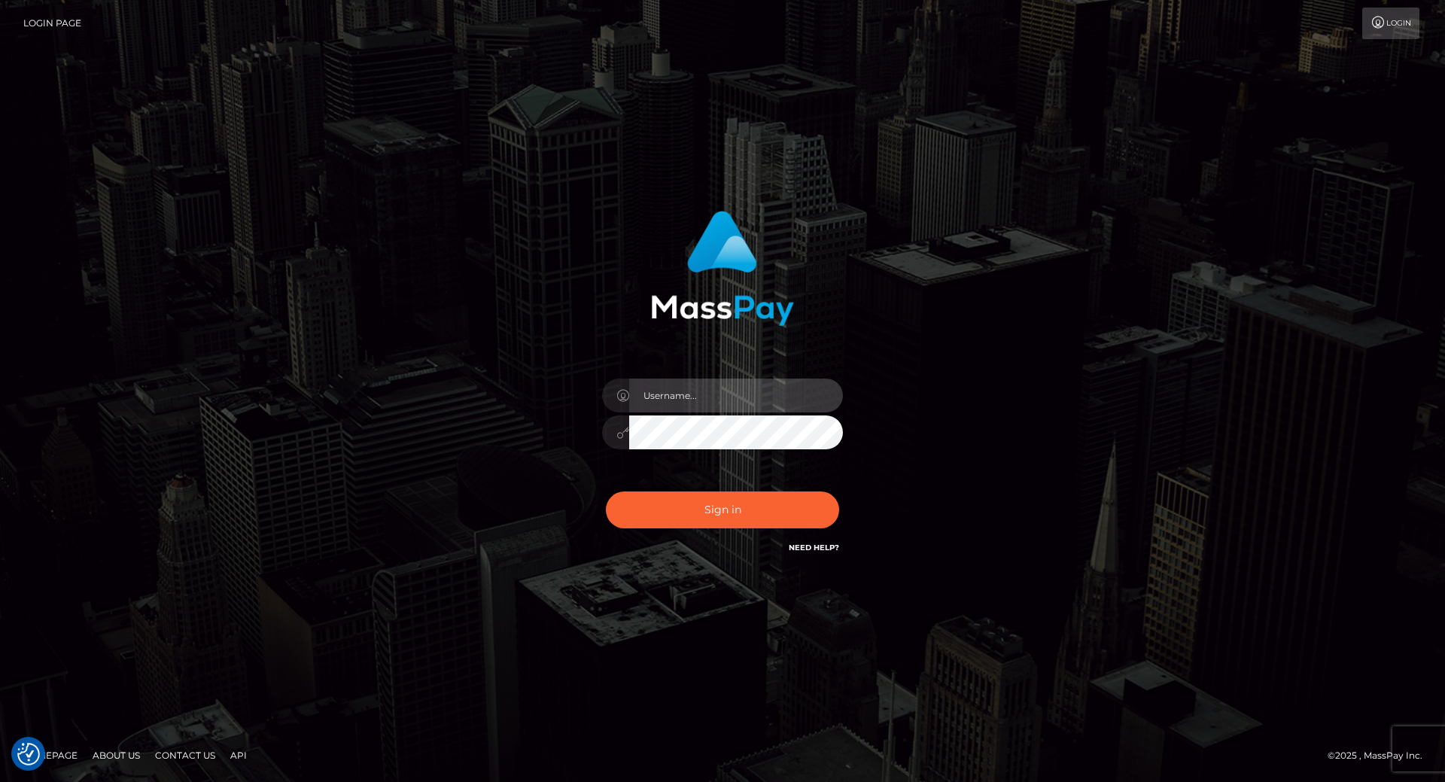
click at [654, 397] on input "text" at bounding box center [736, 396] width 214 height 34
type input "[PERSON_NAME].throne"
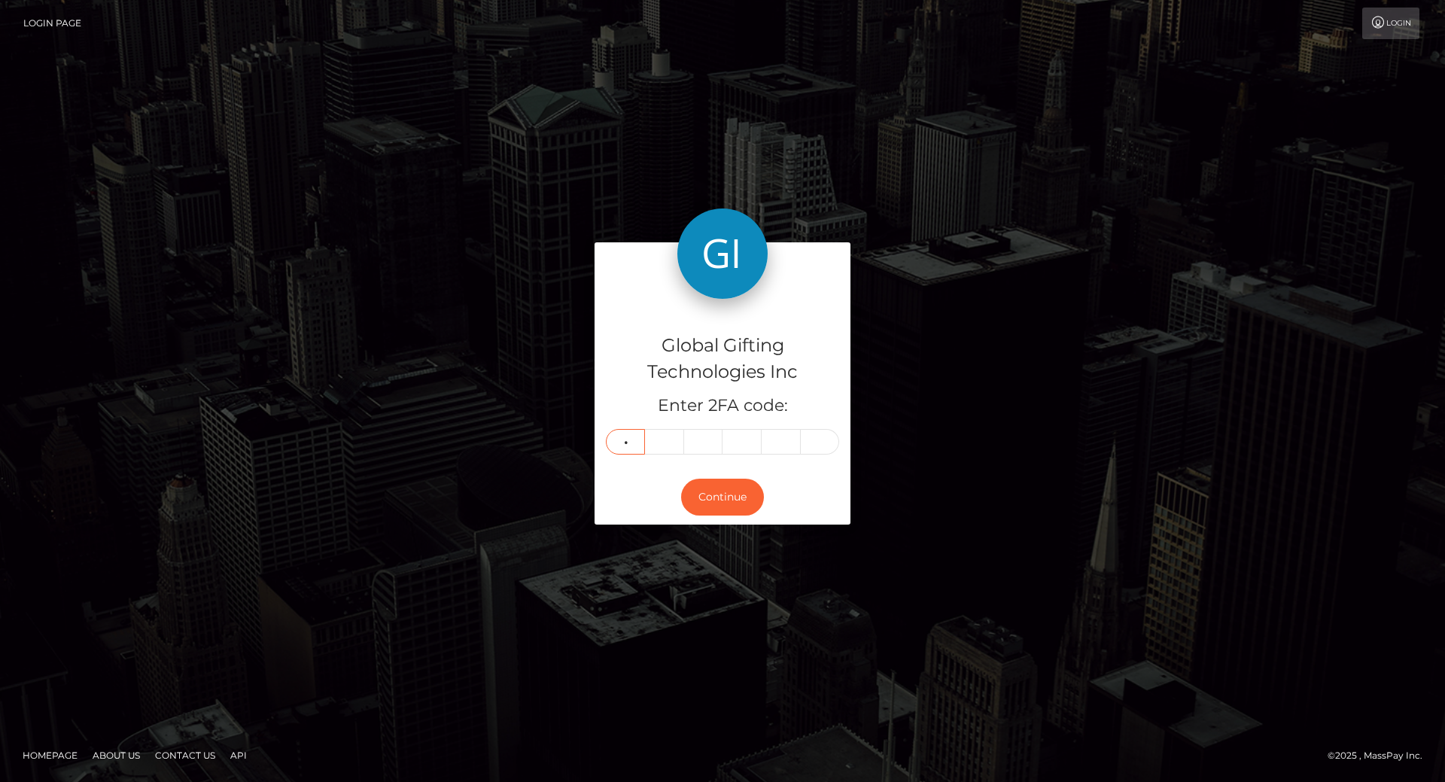
type input "8"
type input "1"
type input "2"
type input "9"
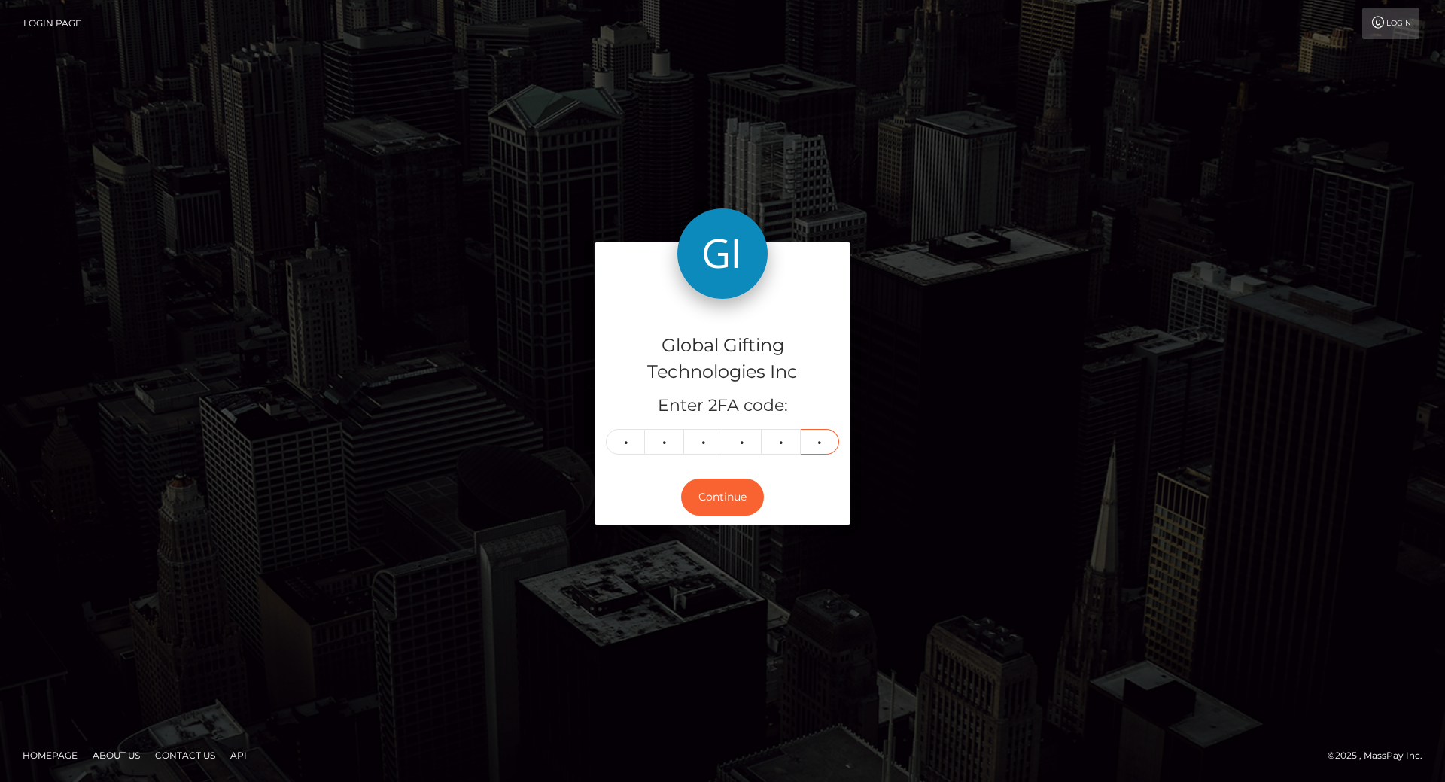
type input "1"
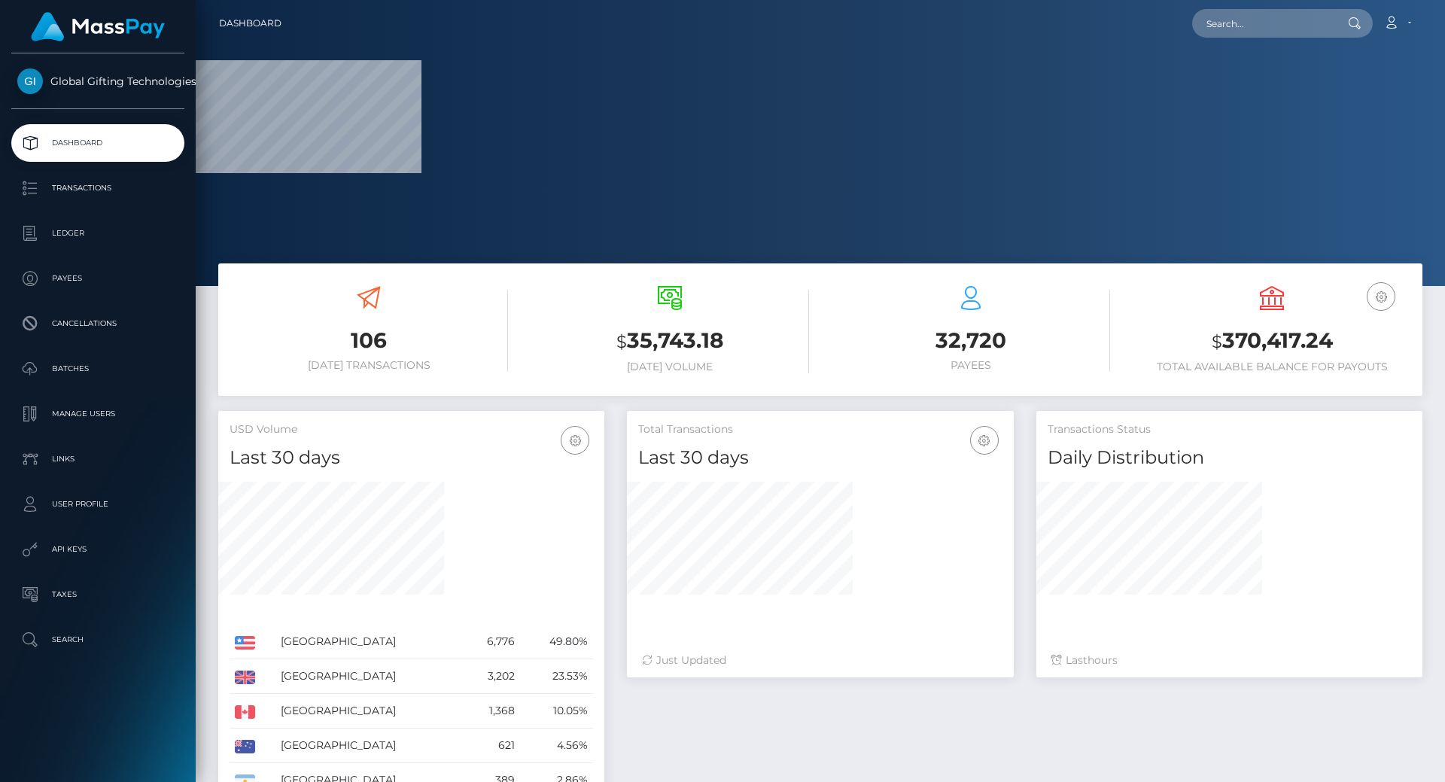
click at [1287, 338] on h3 "$ 370,417.24" at bounding box center [1272, 341] width 278 height 31
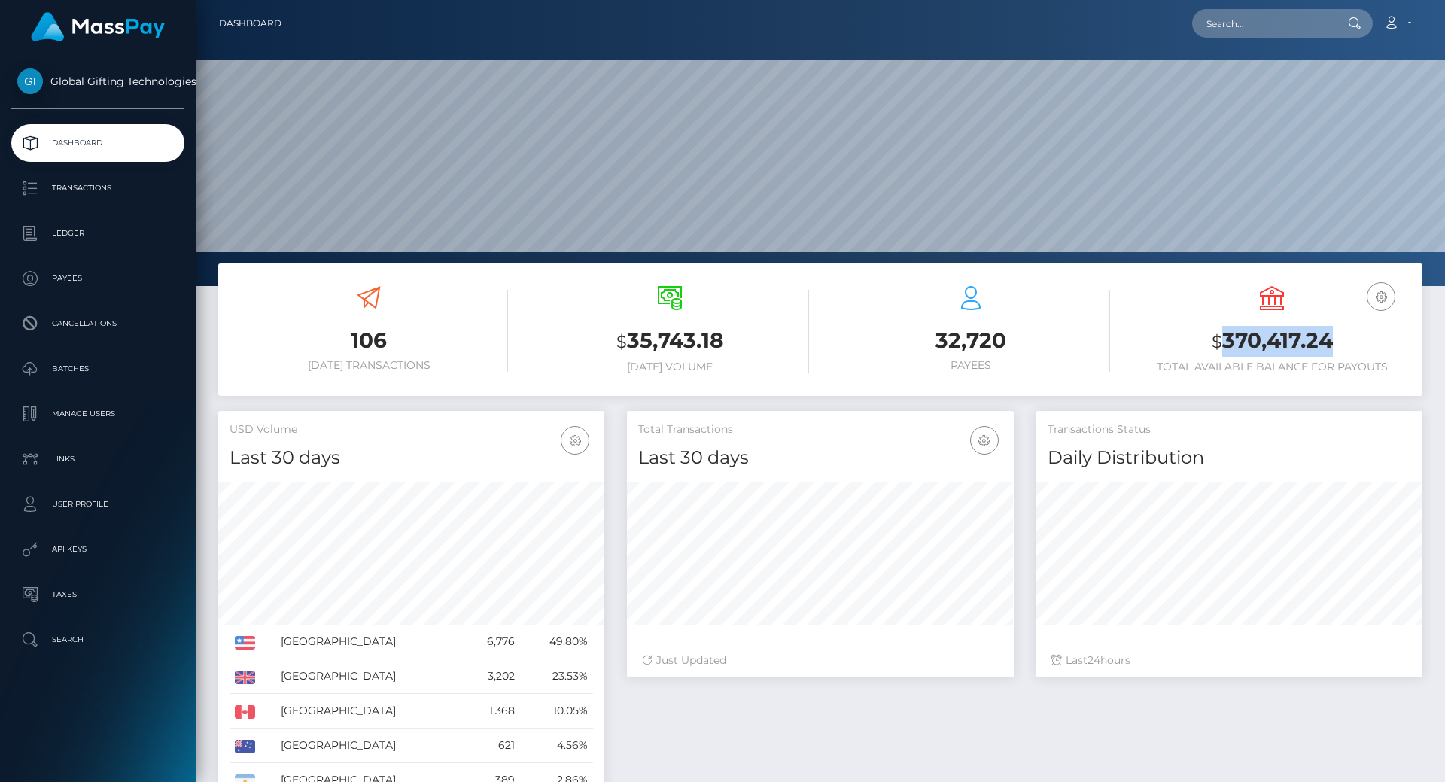
copy h3 "370,417.24"
